Goal: Check status: Verify the current state of an ongoing process or item

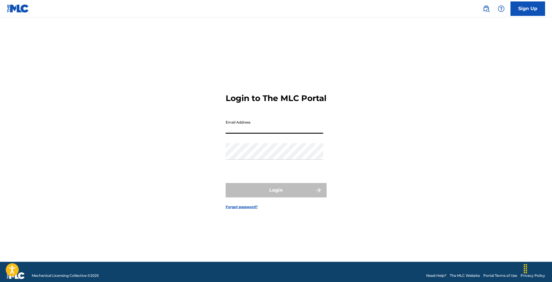
type input "[EMAIL_ADDRESS][DOMAIN_NAME]"
click at [276, 195] on button "Login" at bounding box center [276, 190] width 101 height 14
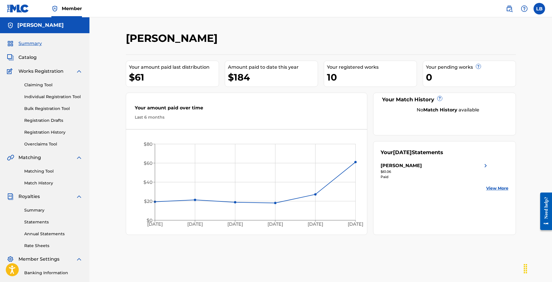
click at [44, 135] on link "Registration History" at bounding box center [53, 132] width 58 height 6
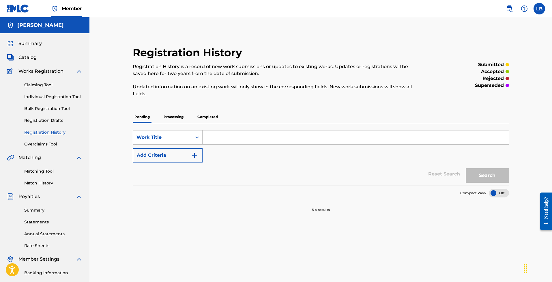
click at [178, 117] on p "Processing" at bounding box center [173, 117] width 23 height 12
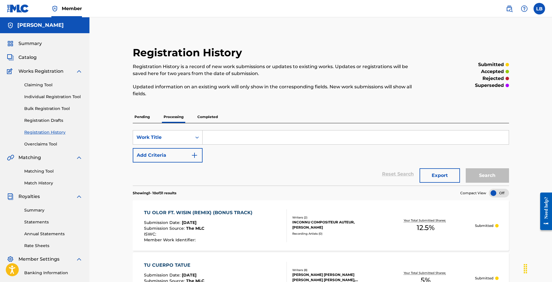
click at [207, 116] on p "Completed" at bounding box center [208, 117] width 24 height 12
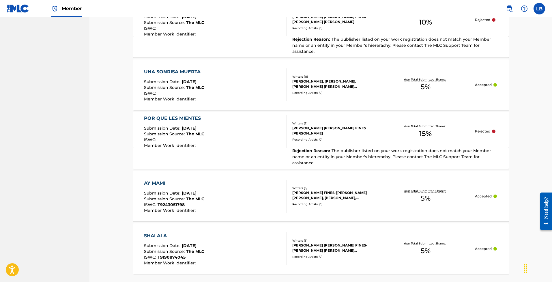
scroll to position [533, 0]
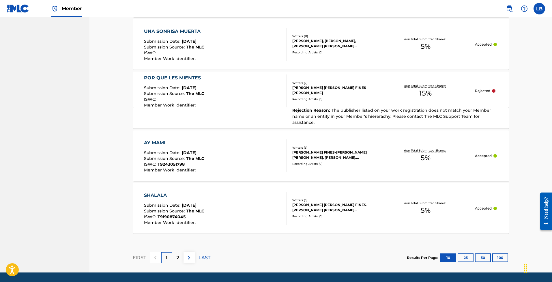
drag, startPoint x: 504, startPoint y: 241, endPoint x: 507, endPoint y: 242, distance: 3.4
click at [504, 253] on button "100" at bounding box center [501, 257] width 16 height 9
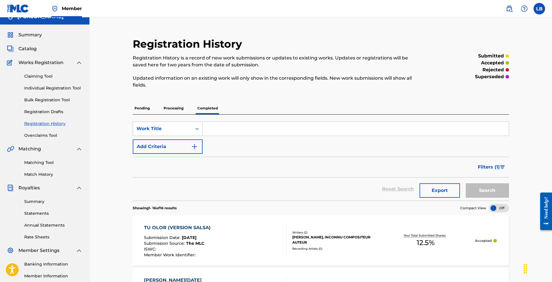
scroll to position [0, 0]
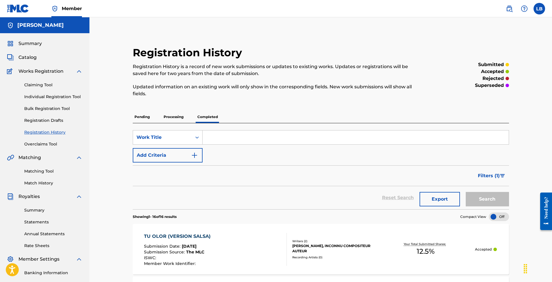
click at [38, 85] on link "Claiming Tool" at bounding box center [53, 85] width 58 height 6
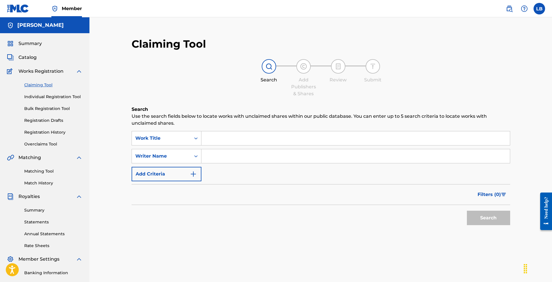
click at [43, 98] on link "Individual Registration Tool" at bounding box center [53, 97] width 58 height 6
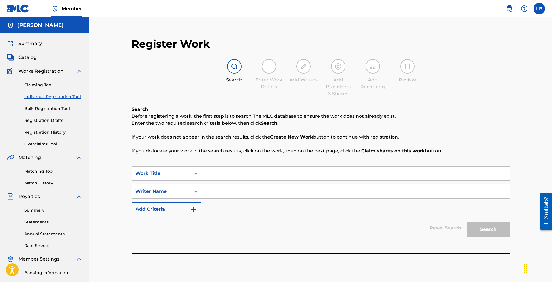
click at [46, 111] on link "Bulk Registration Tool" at bounding box center [53, 109] width 58 height 6
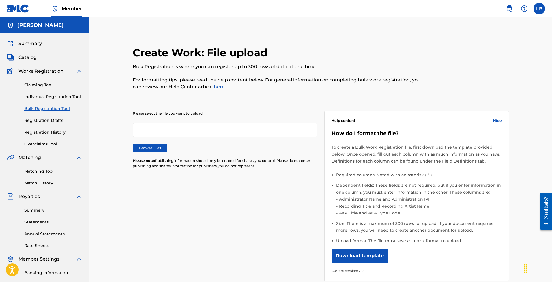
click at [48, 125] on div "Claiming Tool Individual Registration Tool Bulk Registration Tool Registration …" at bounding box center [45, 111] width 76 height 72
click at [49, 122] on link "Registration Drafts" at bounding box center [53, 121] width 58 height 6
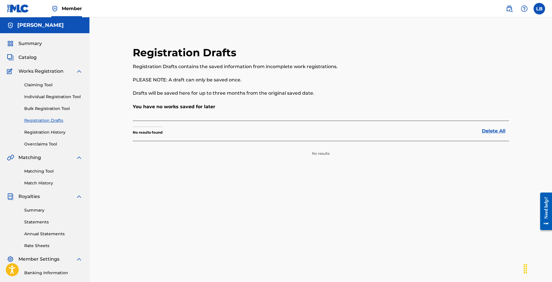
click at [52, 130] on link "Registration History" at bounding box center [53, 132] width 58 height 6
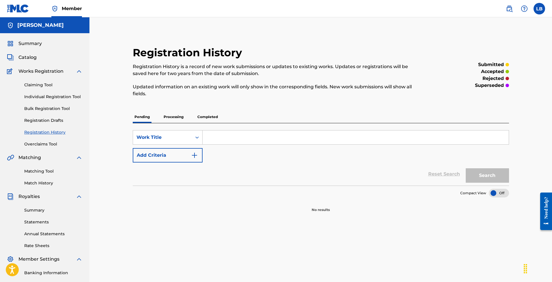
click at [167, 120] on p "Processing" at bounding box center [173, 117] width 23 height 12
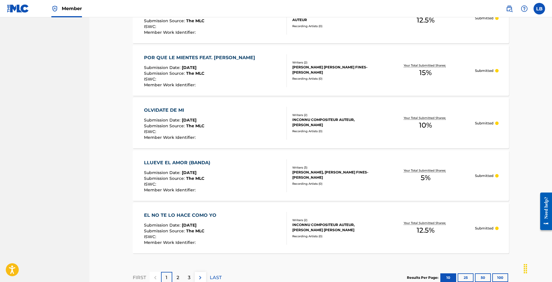
scroll to position [508, 0]
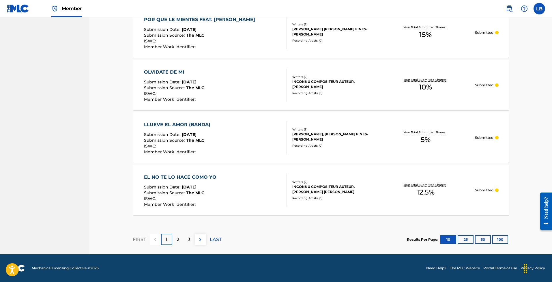
click at [505, 238] on button "100" at bounding box center [501, 239] width 16 height 9
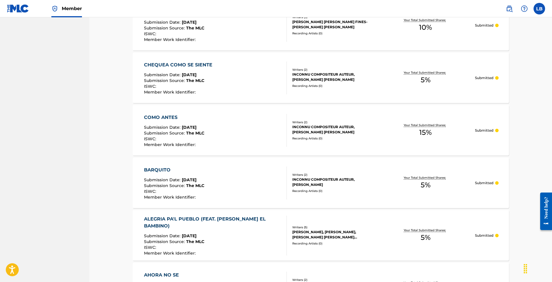
scroll to position [1609, 0]
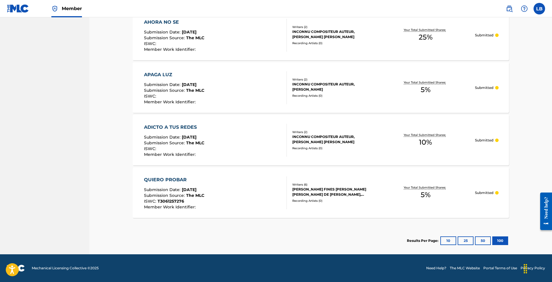
click at [505, 239] on button "100" at bounding box center [501, 240] width 16 height 9
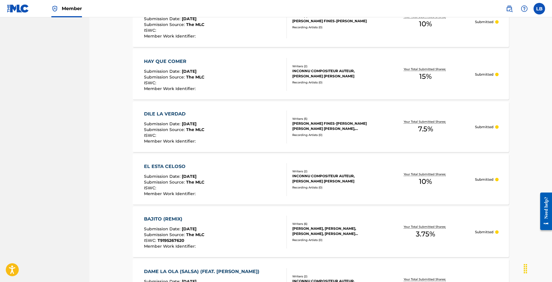
scroll to position [0, 0]
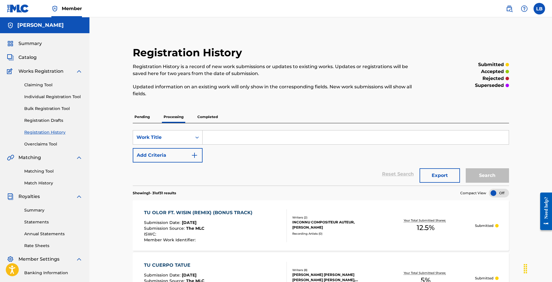
click at [286, 143] on input "Search Form" at bounding box center [356, 137] width 306 height 14
